Goal: Transaction & Acquisition: Purchase product/service

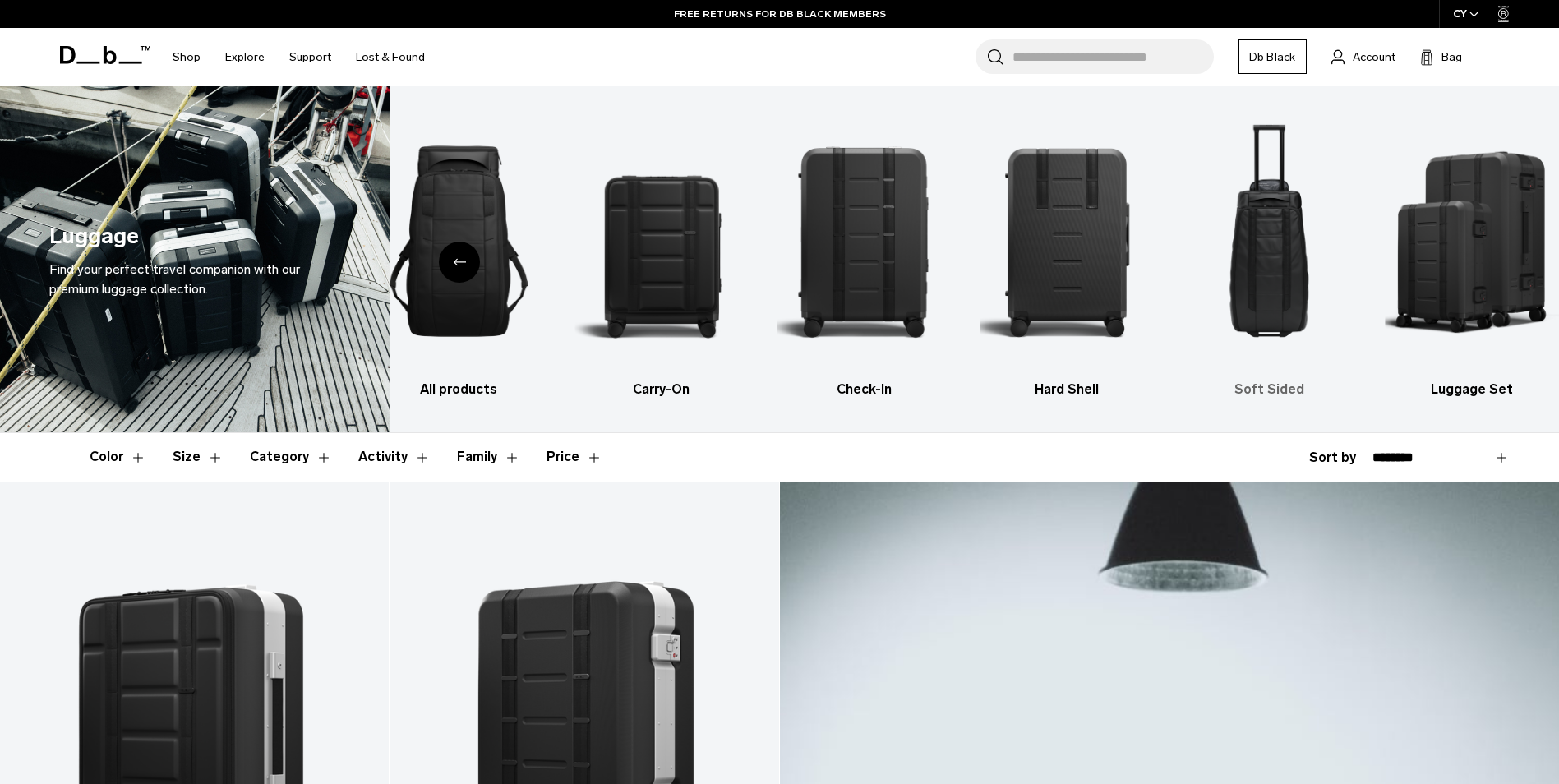
click at [1293, 285] on img "5 / 6" at bounding box center [1269, 241] width 174 height 261
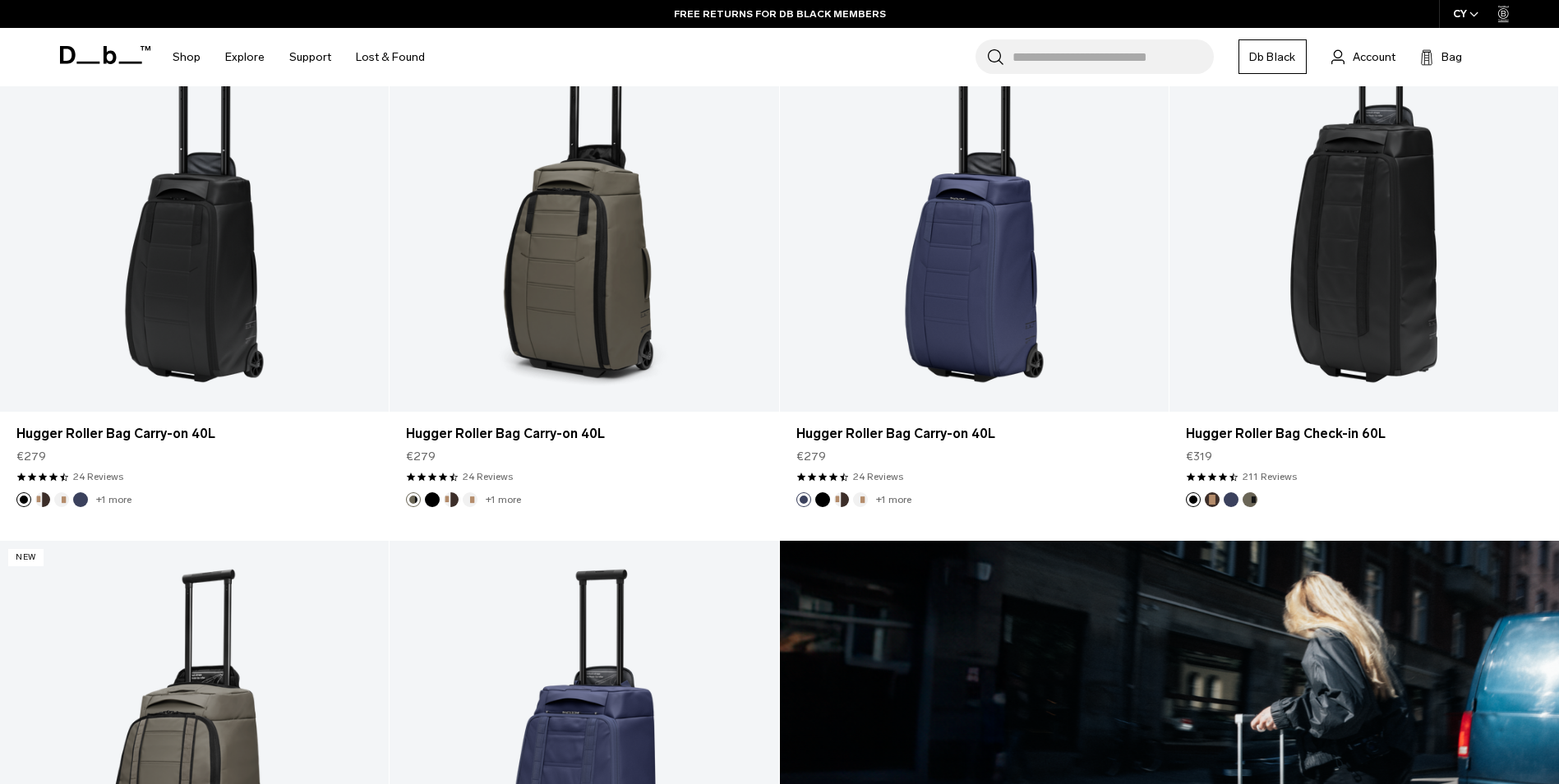
scroll to position [411, 0]
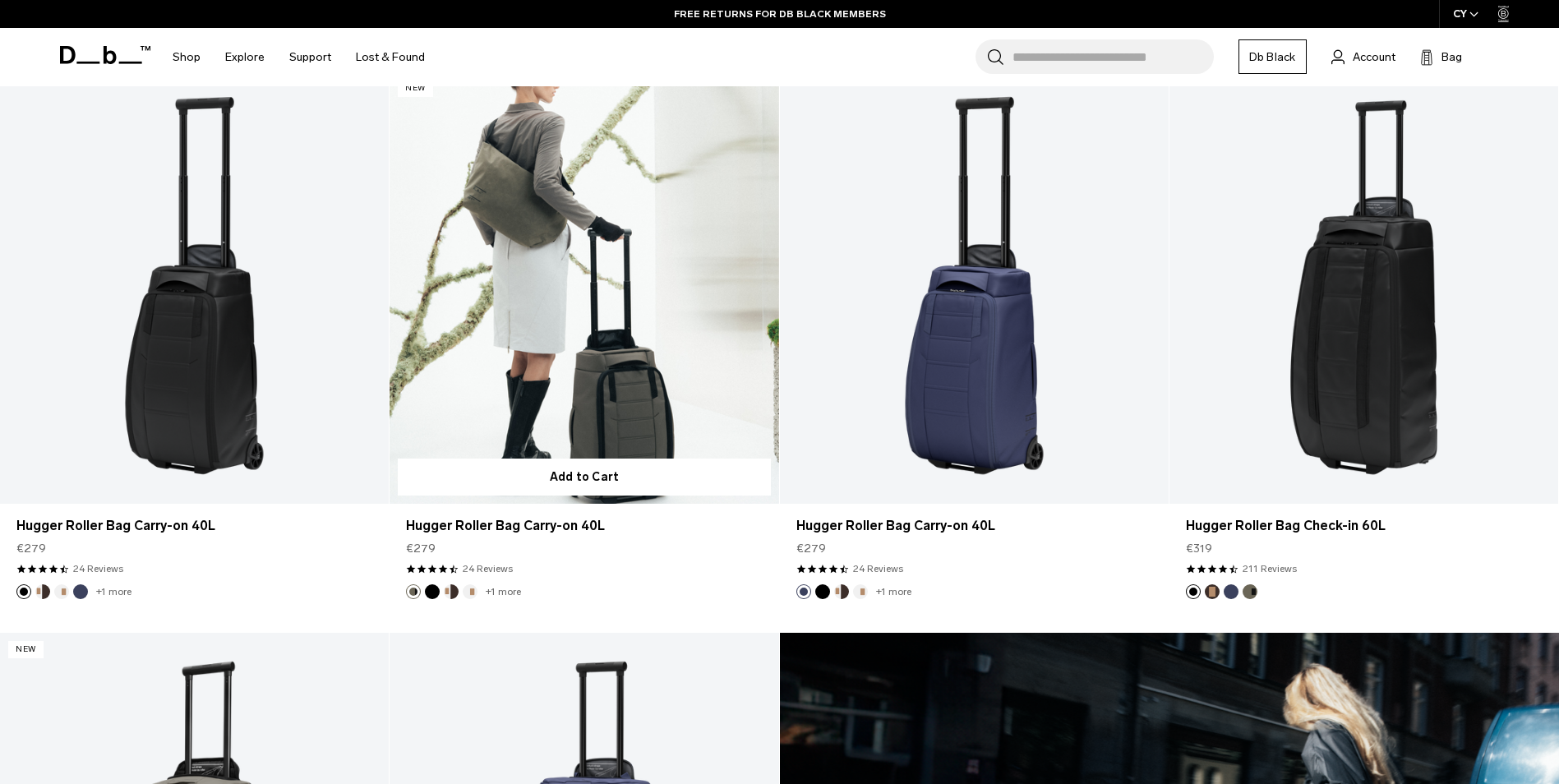
click at [589, 404] on link "Hugger Roller Bag Carry-on 40L" at bounding box center [583, 287] width 389 height 432
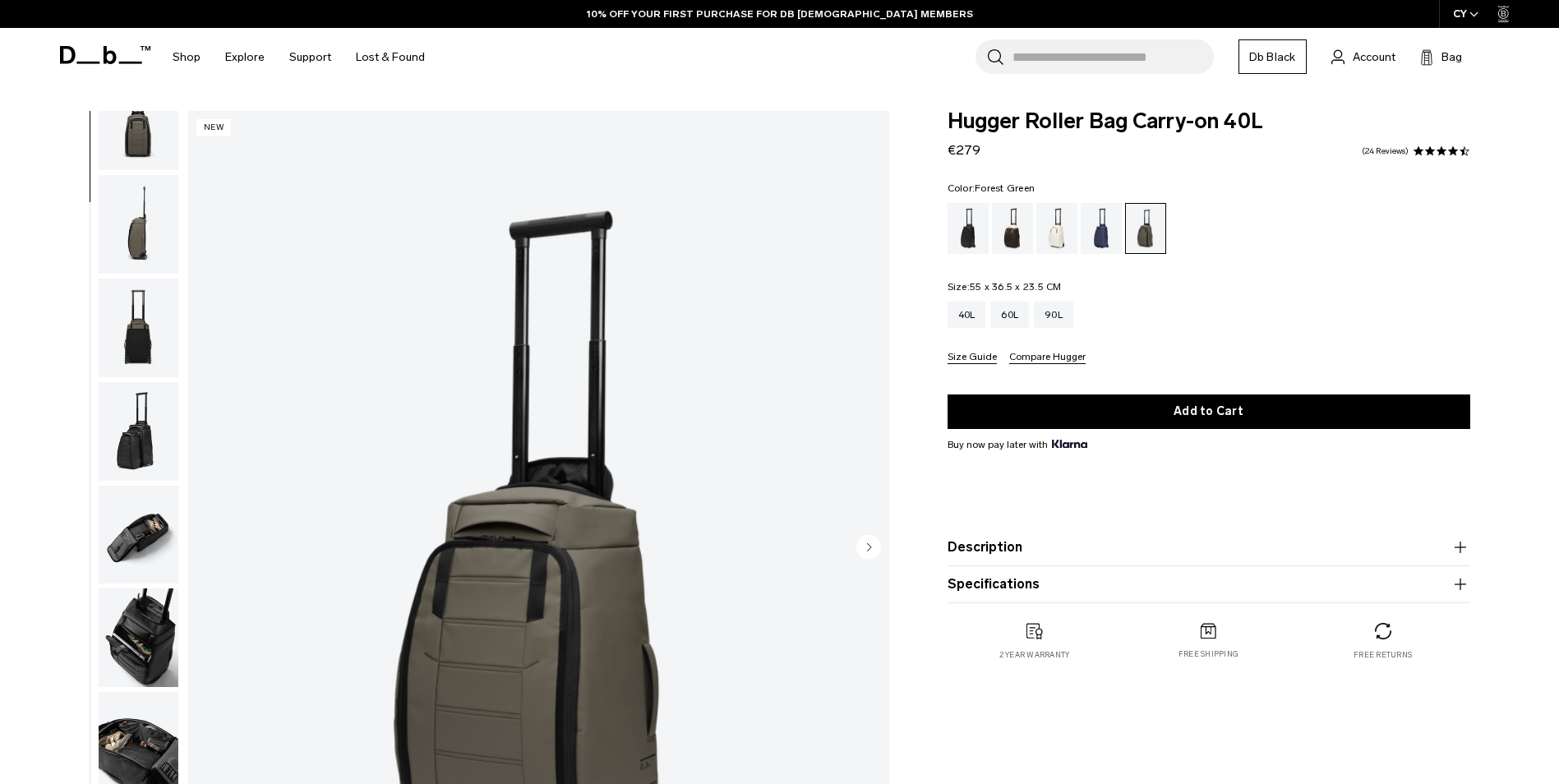
scroll to position [259, 0]
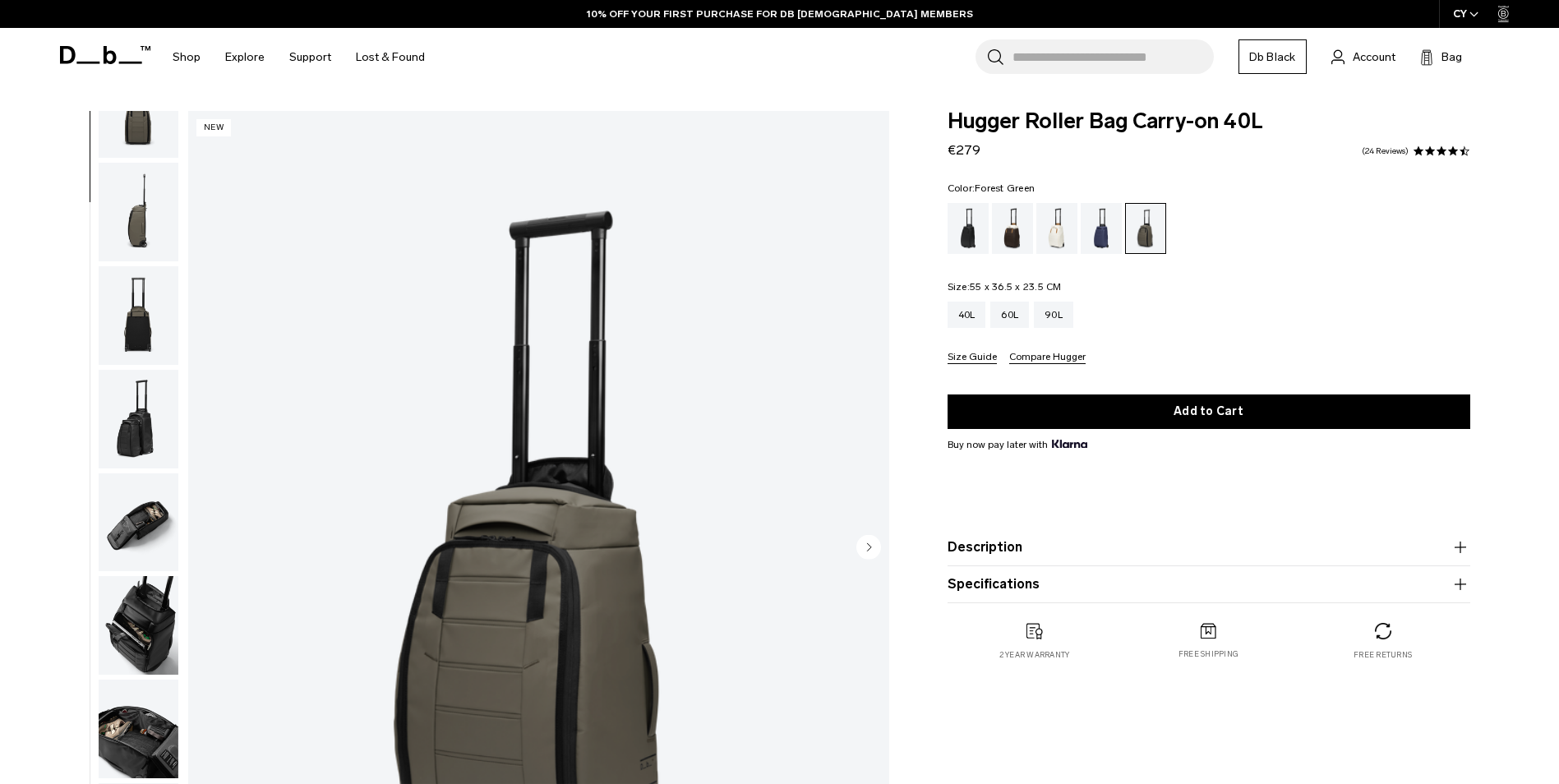
click at [145, 733] on img "button" at bounding box center [138, 728] width 80 height 99
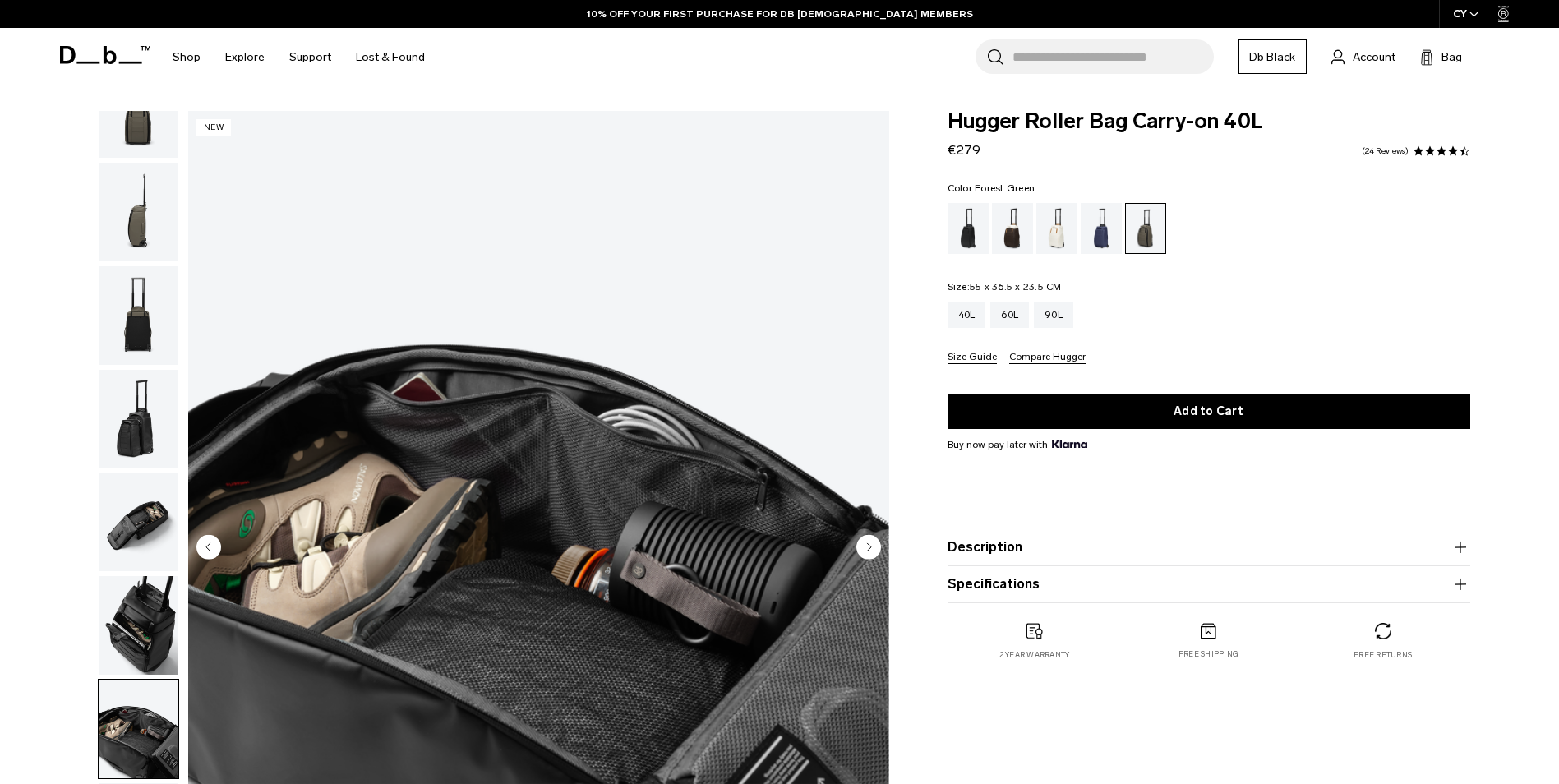
scroll to position [0, 0]
click at [1060, 323] on div "90L" at bounding box center [1054, 314] width 39 height 27
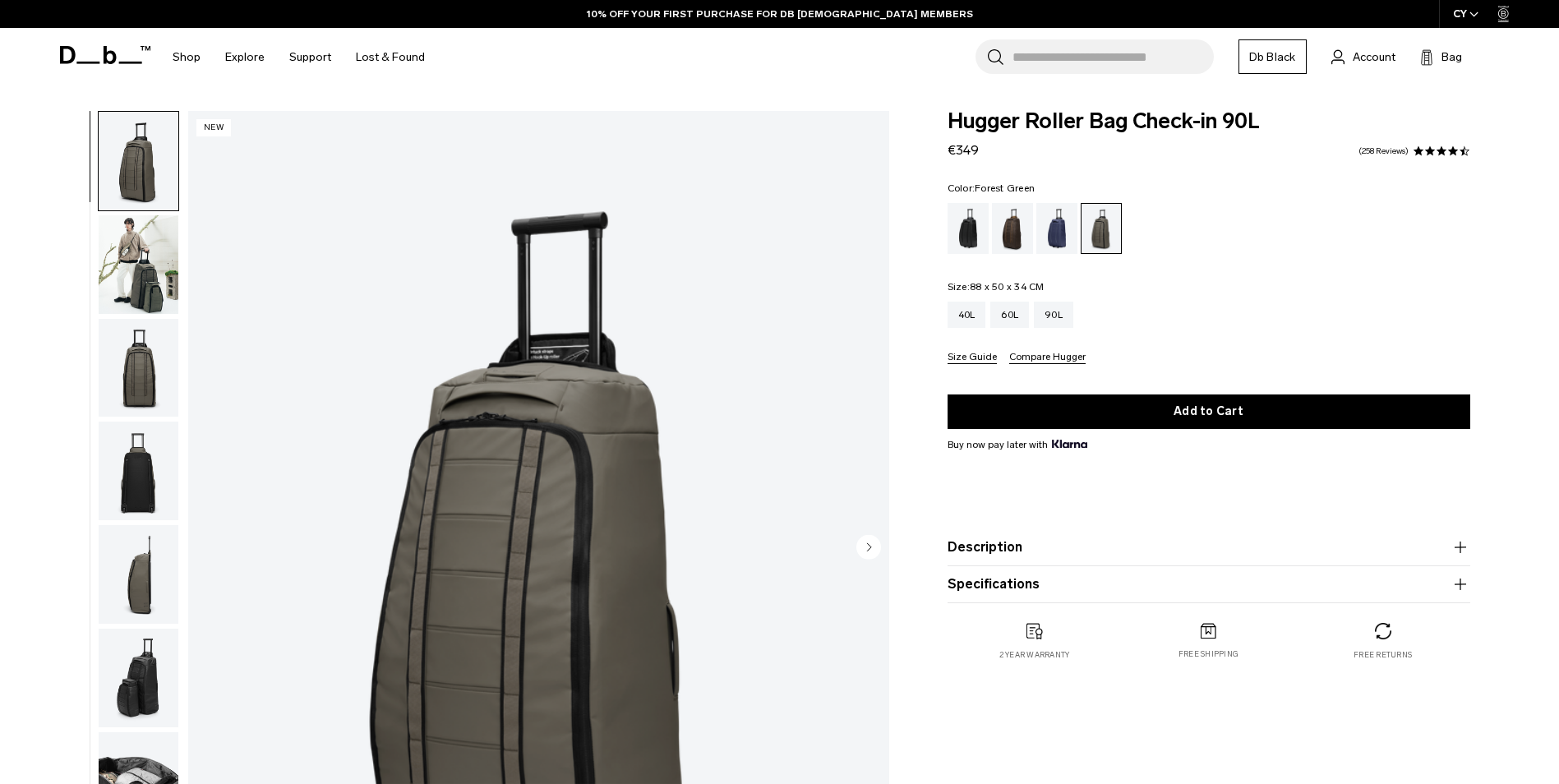
click at [136, 732] on img "button" at bounding box center [138, 781] width 80 height 99
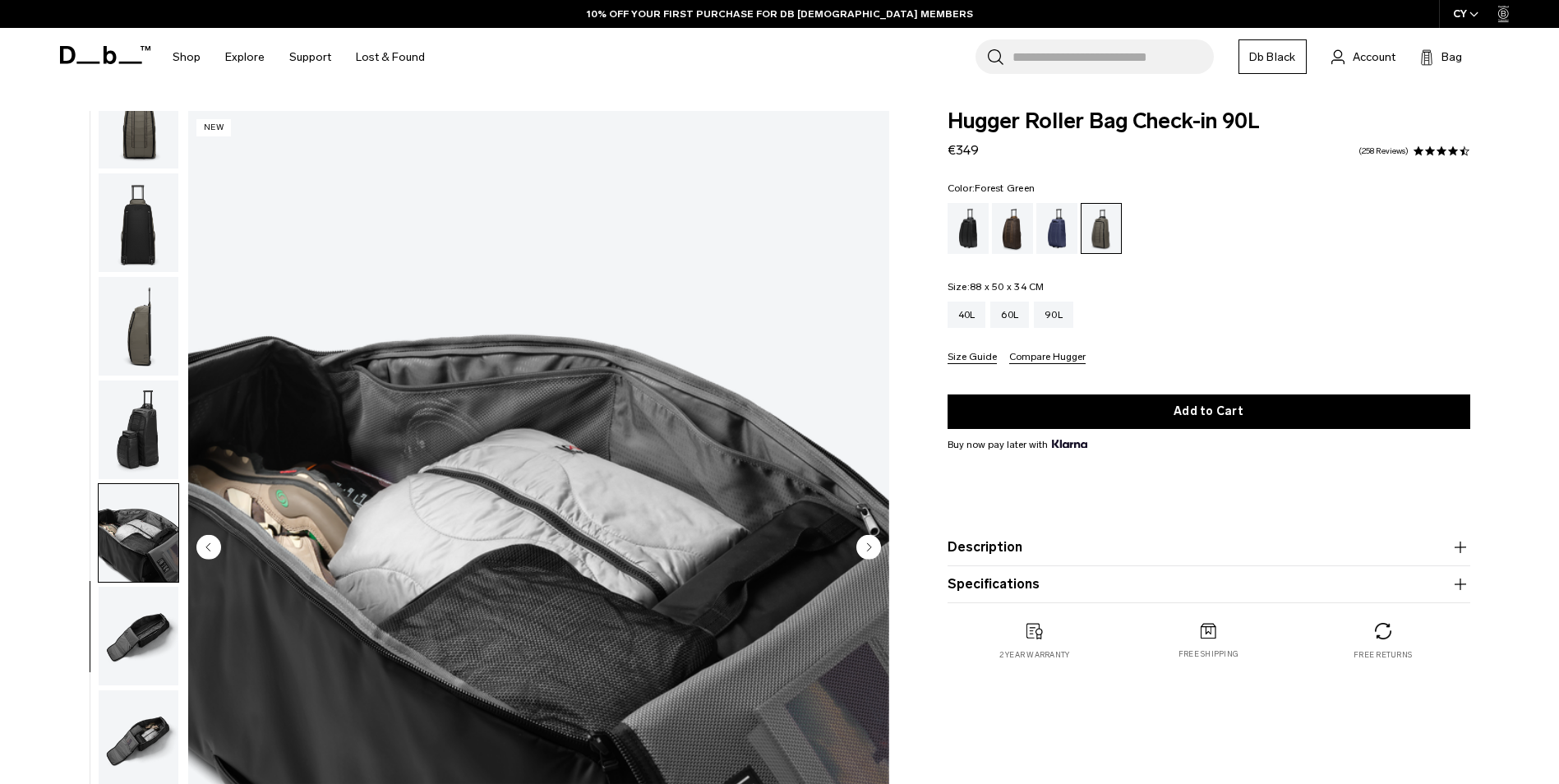
scroll to position [259, 0]
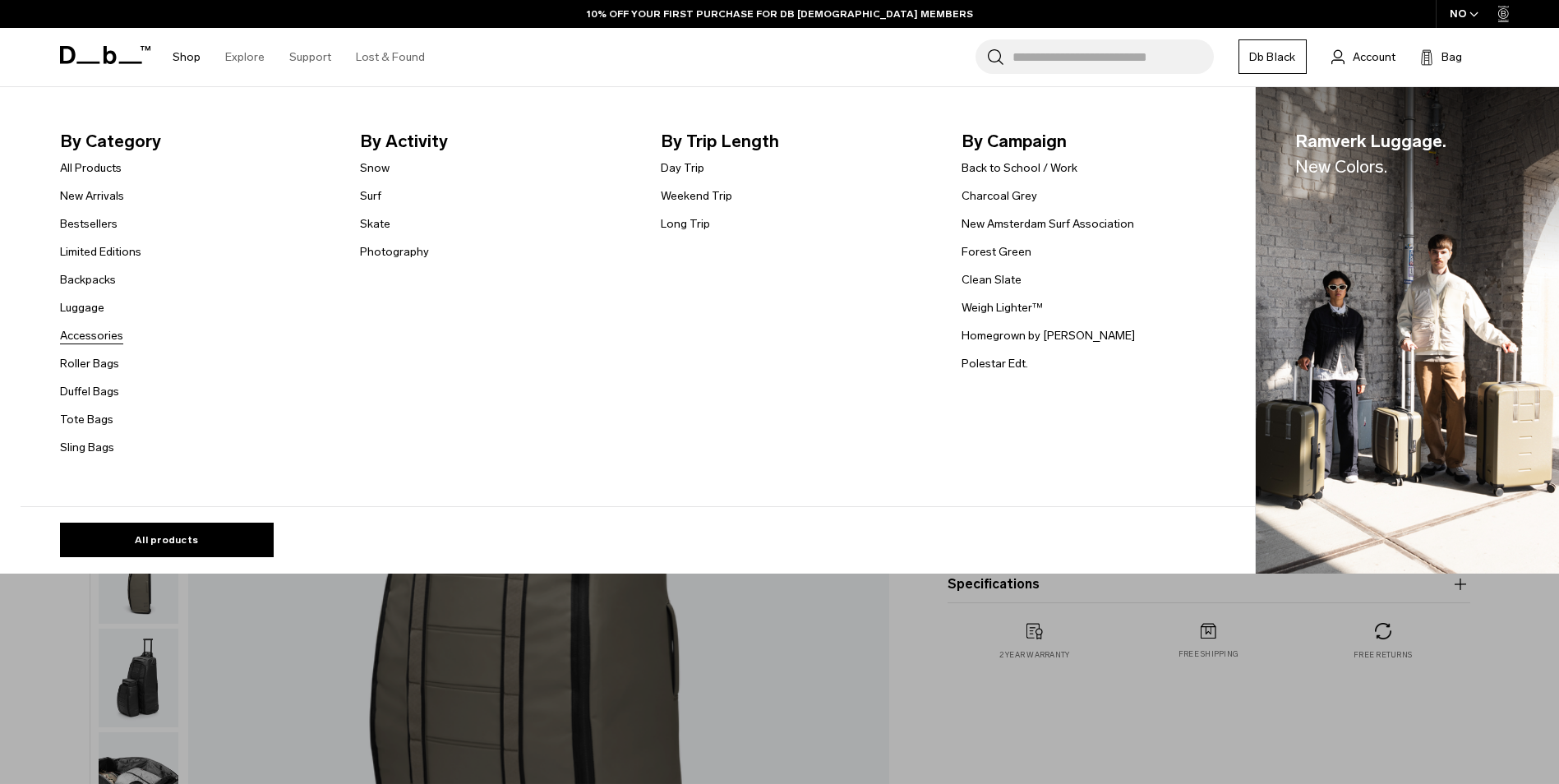
click at [87, 334] on link "Accessories" at bounding box center [92, 335] width 63 height 17
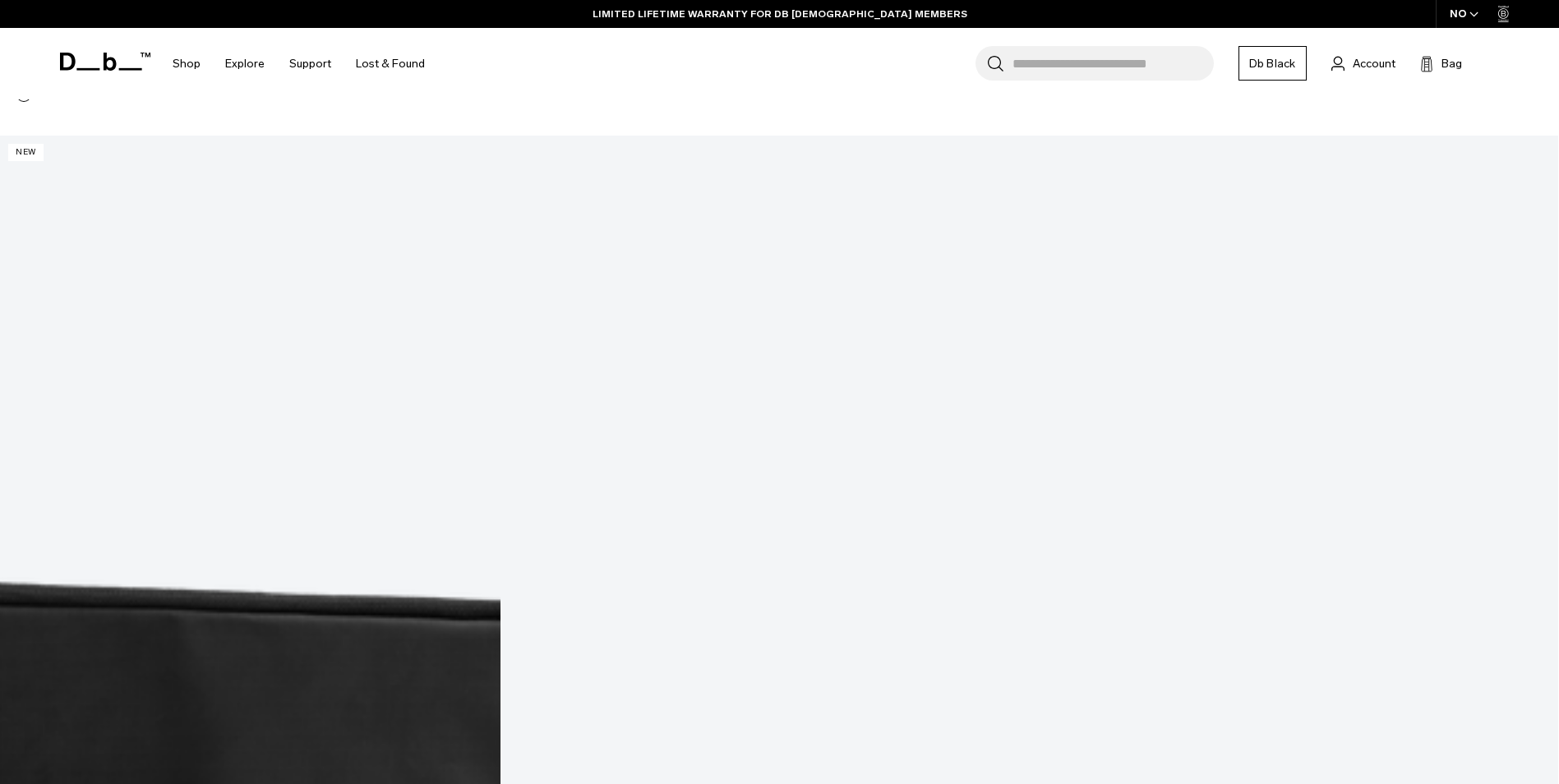
scroll to position [3285, 0]
